Goal: Navigation & Orientation: Find specific page/section

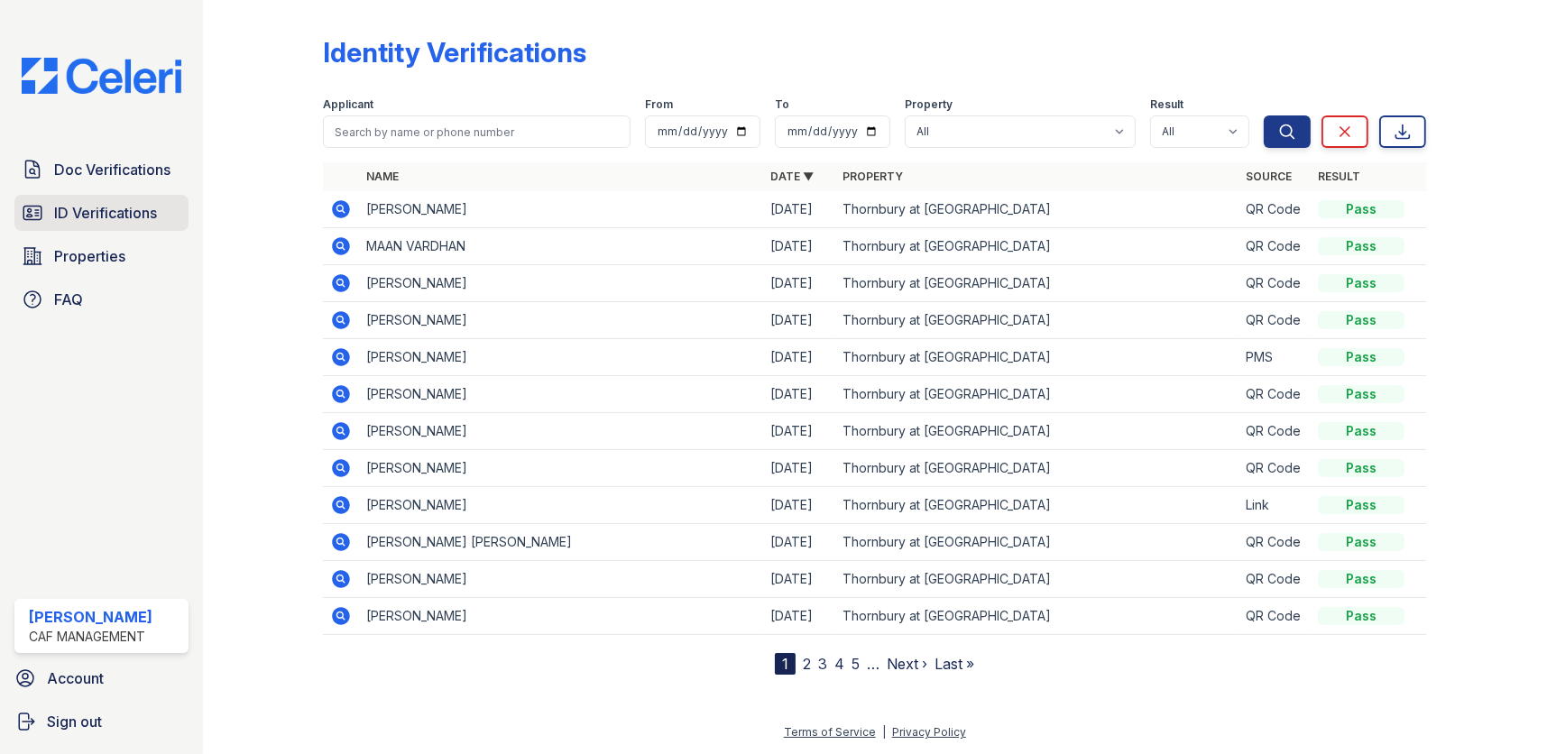
click at [113, 209] on span "ID Verifications" at bounding box center [105, 213] width 103 height 22
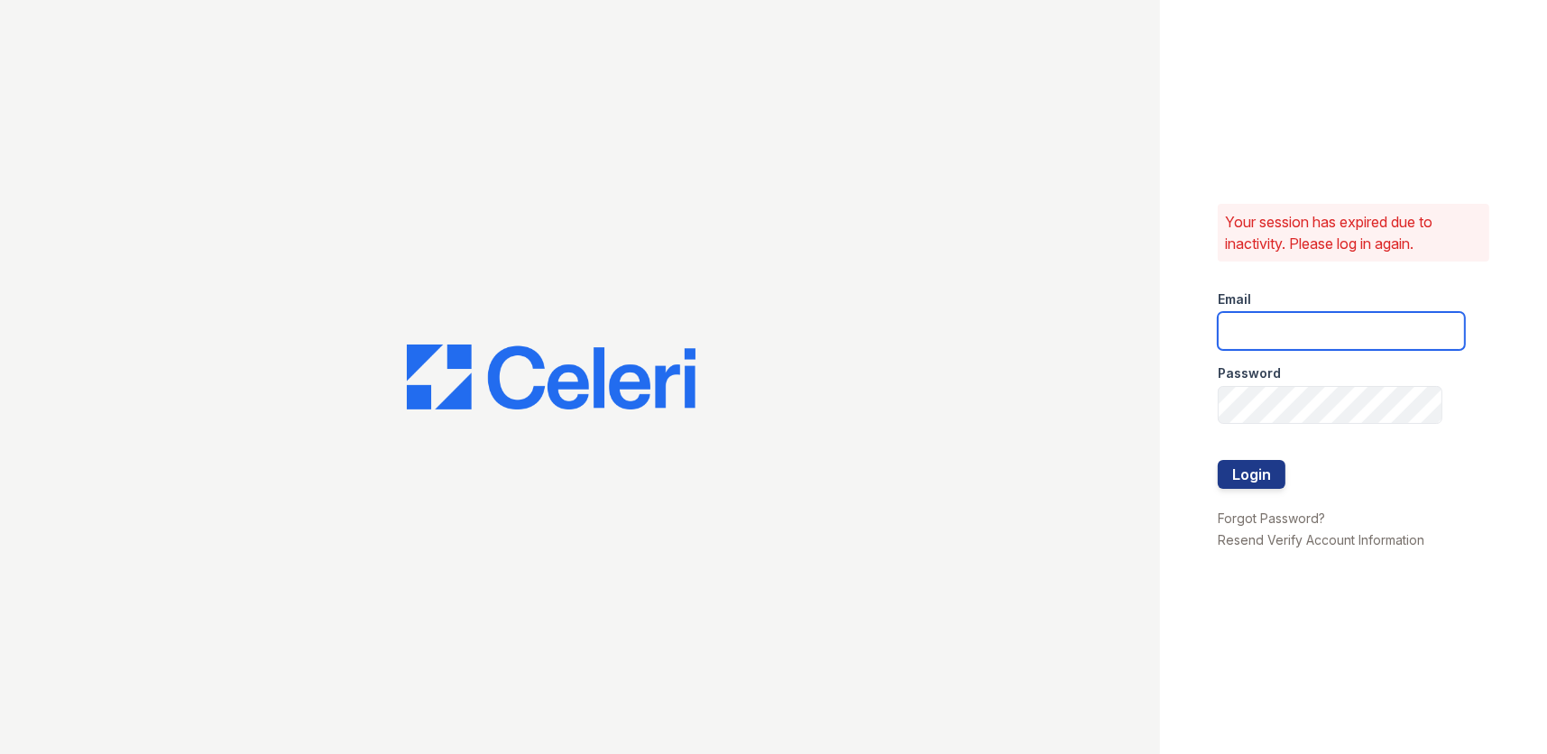
type input "thornbury.am@cafmanagement.com"
click at [1262, 472] on button "Login" at bounding box center [1252, 474] width 68 height 29
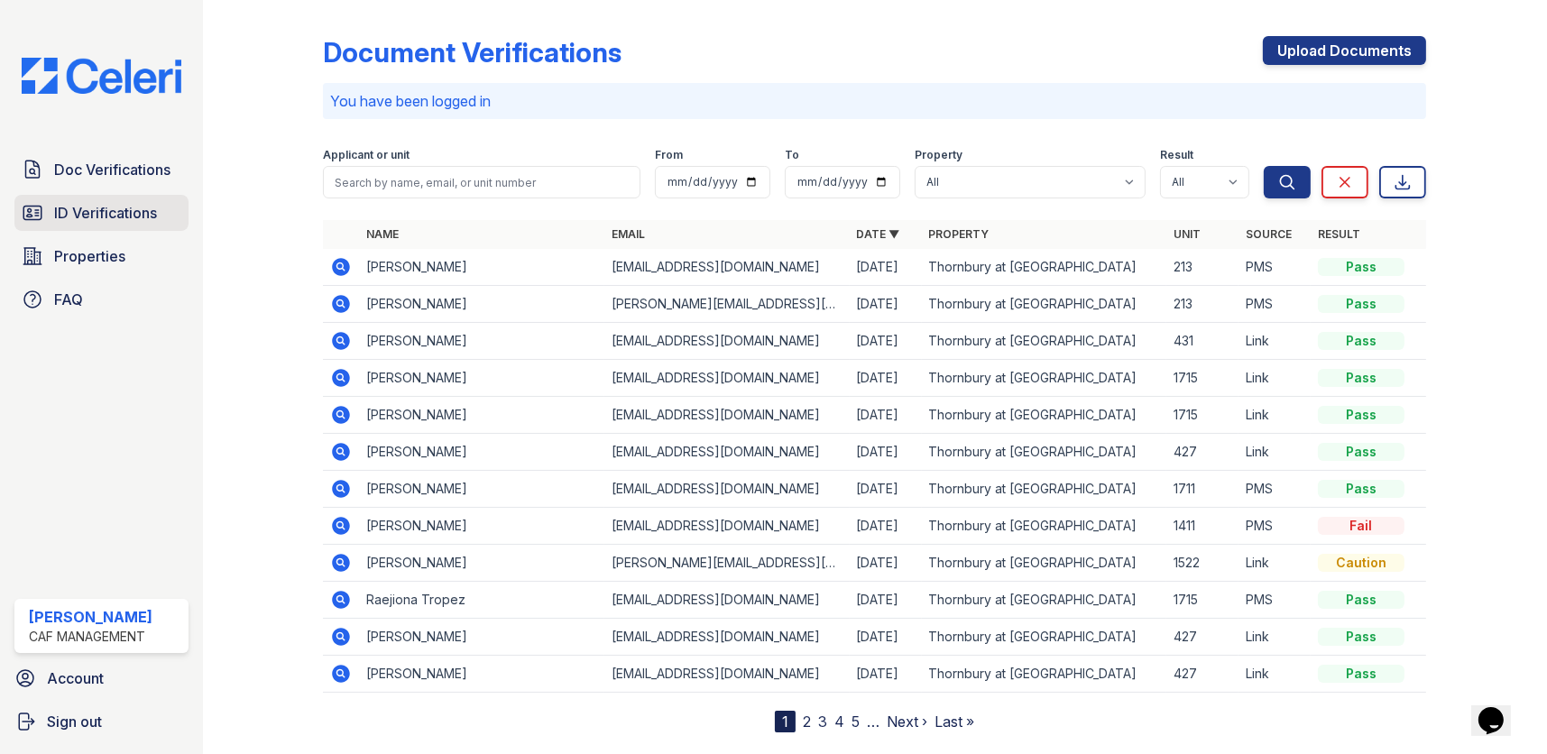
click at [130, 209] on span "ID Verifications" at bounding box center [105, 213] width 103 height 22
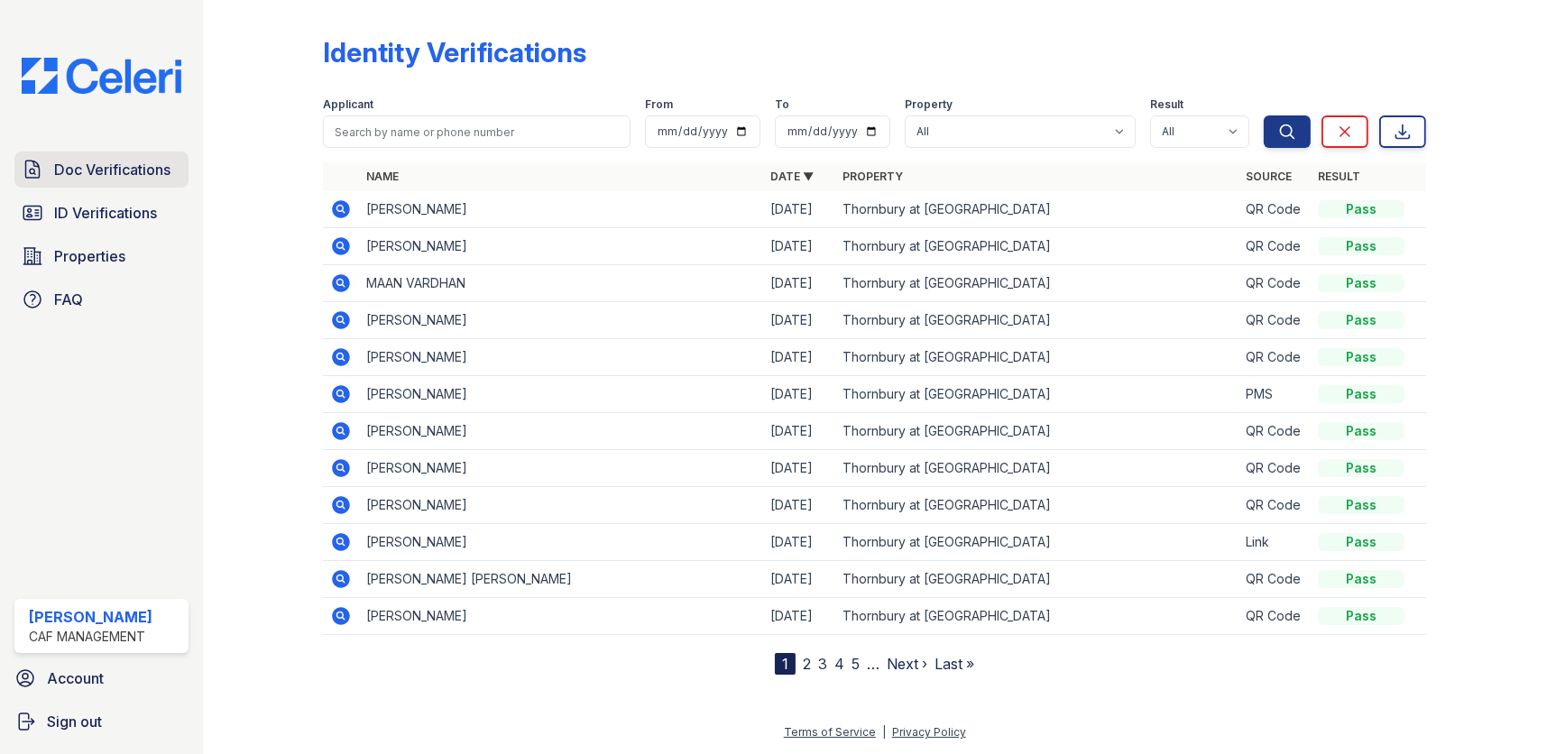
click at [130, 171] on span "Doc Verifications" at bounding box center [112, 170] width 116 height 22
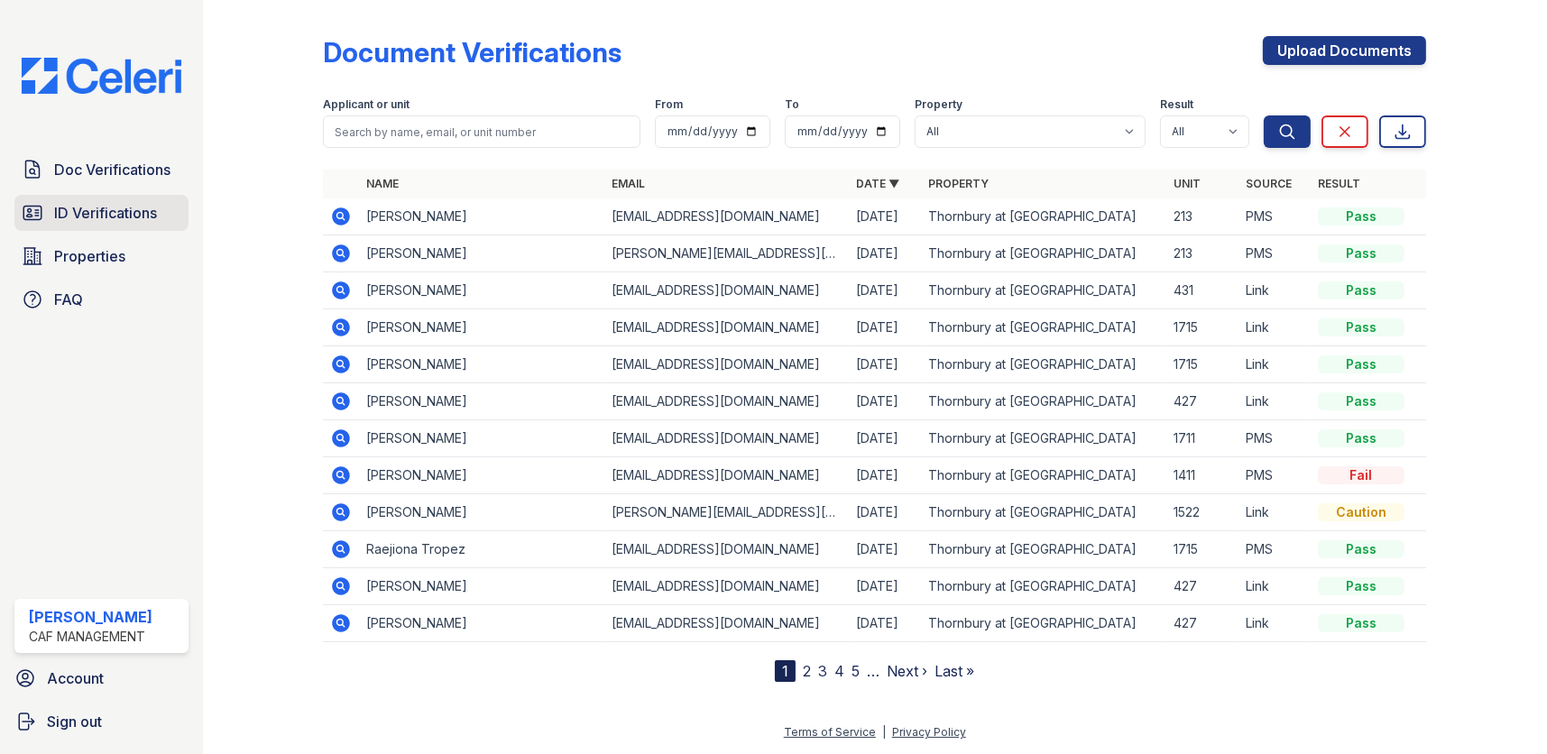
click at [130, 208] on span "ID Verifications" at bounding box center [105, 213] width 103 height 22
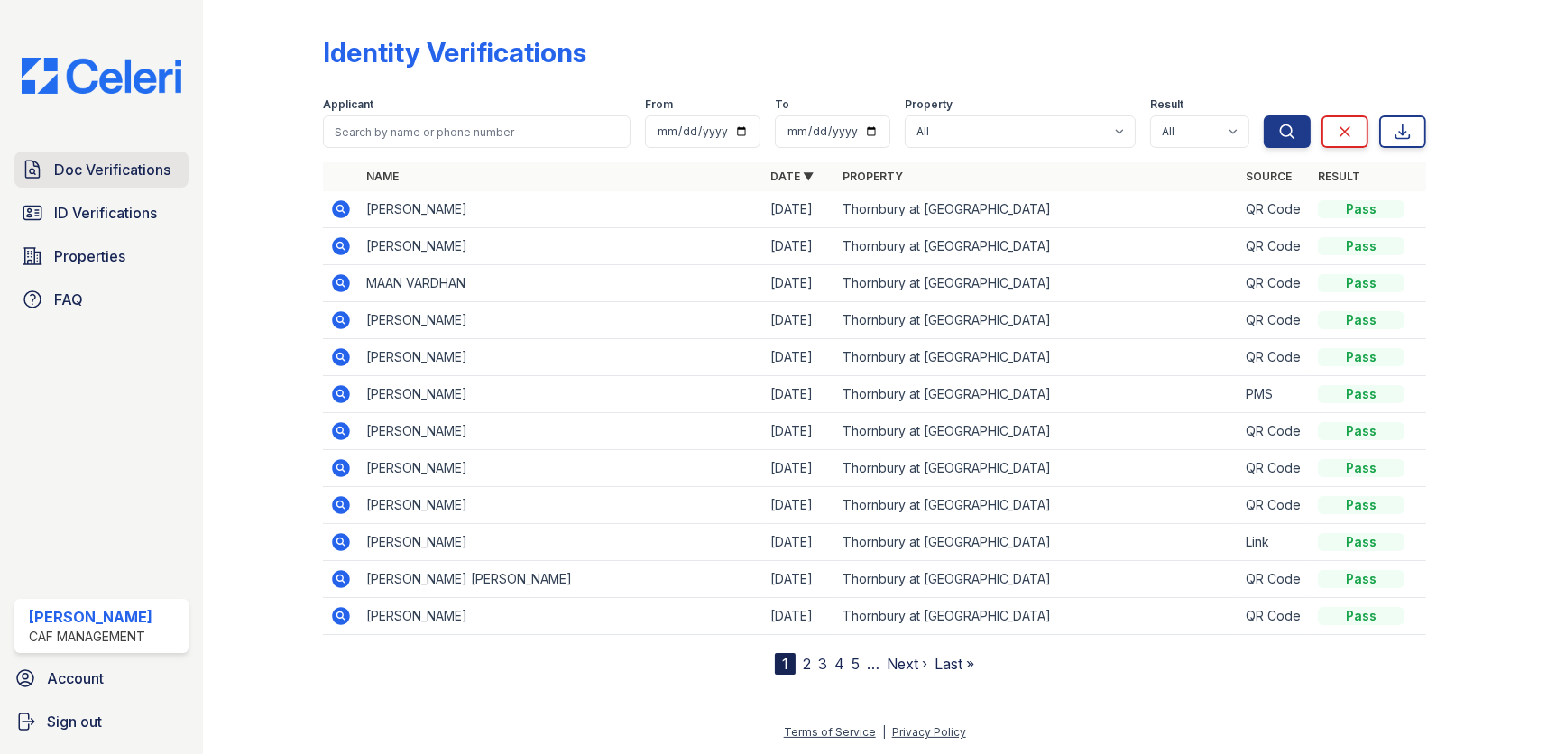
click at [99, 170] on span "Doc Verifications" at bounding box center [112, 170] width 116 height 22
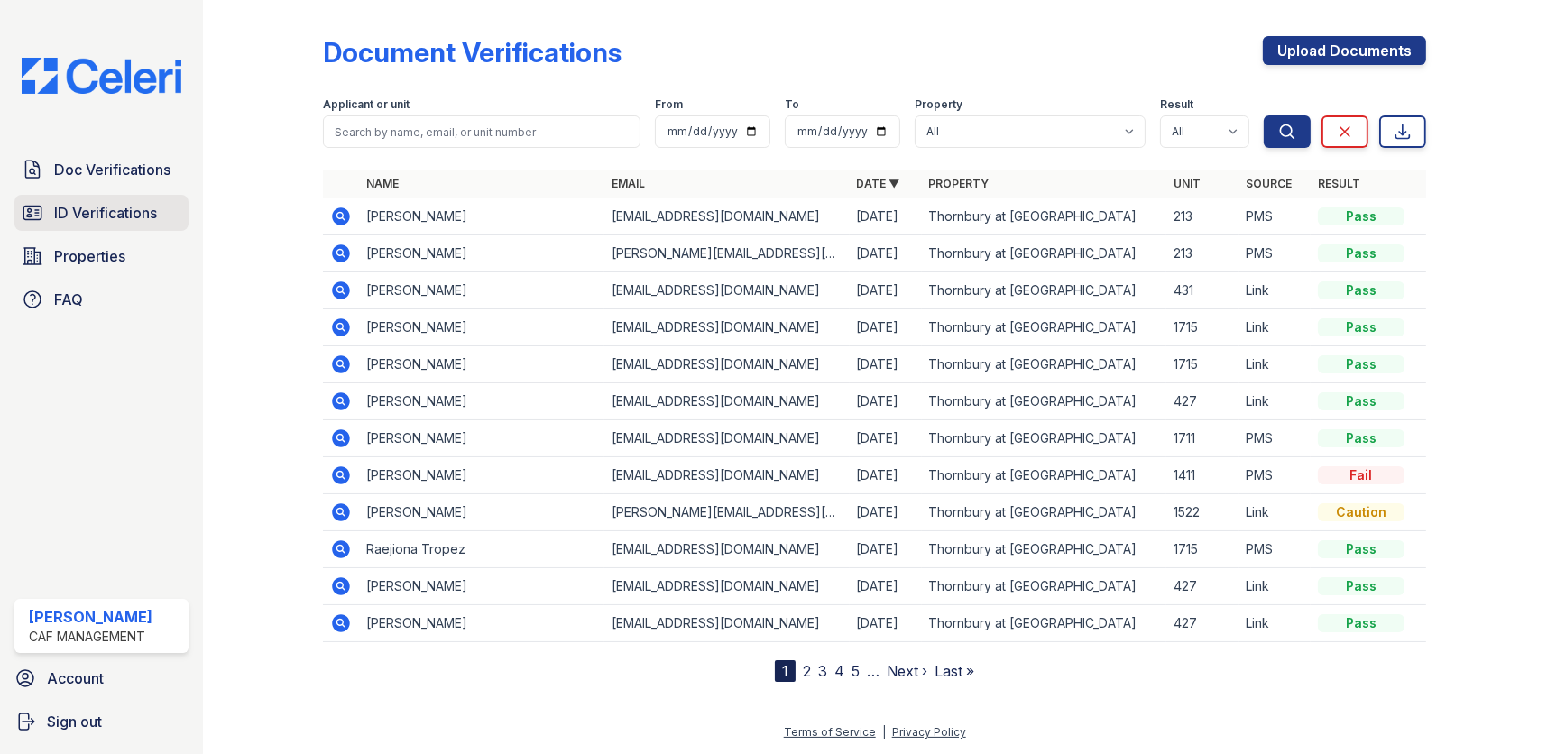
click at [105, 213] on span "ID Verifications" at bounding box center [105, 213] width 103 height 22
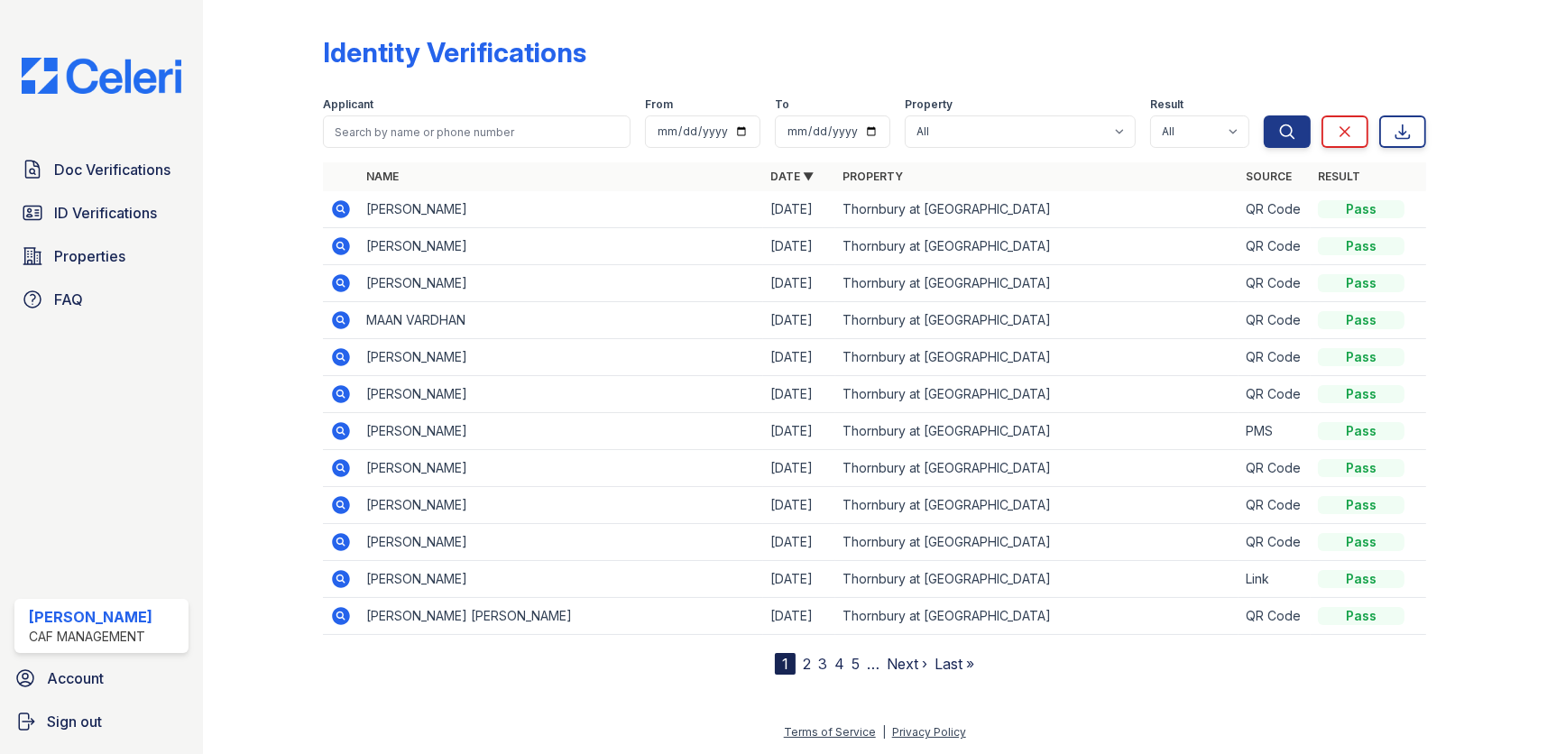
click at [262, 60] on div at bounding box center [278, 340] width 92 height 667
